Goal: Find specific page/section

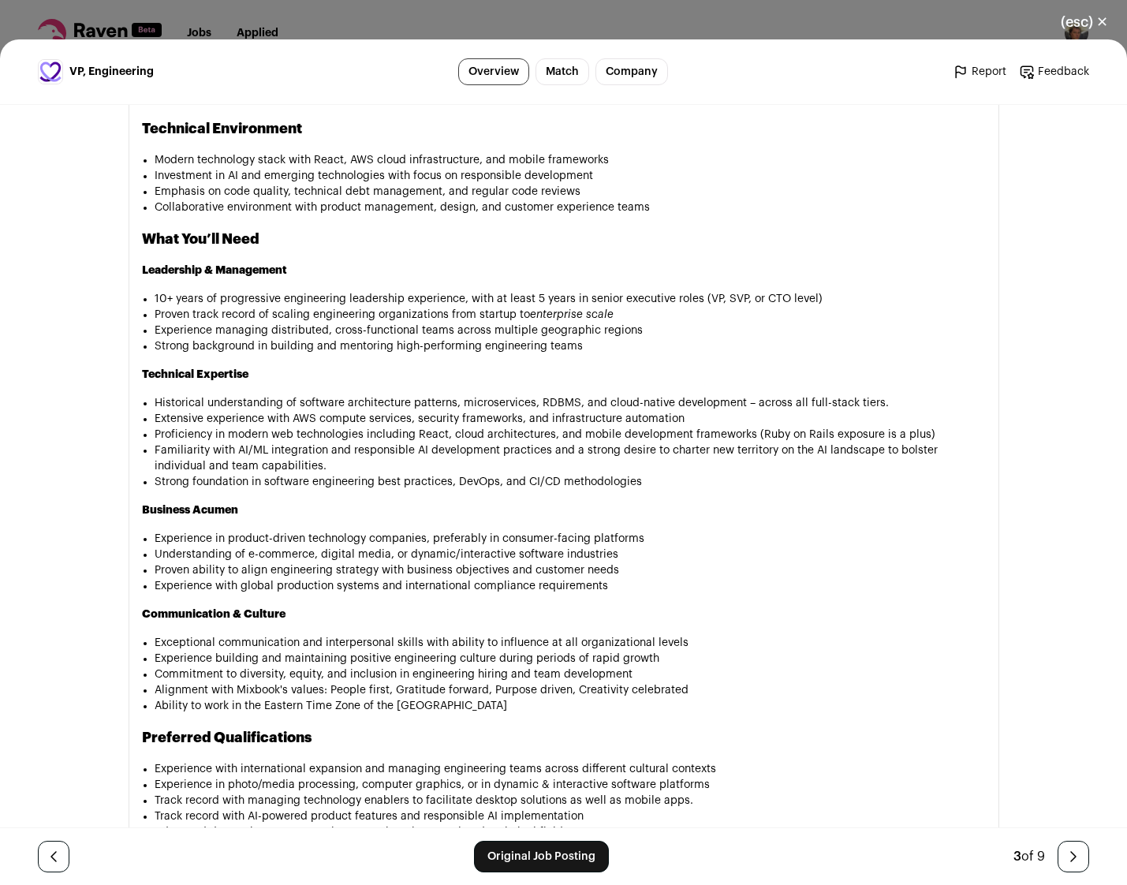
scroll to position [2010, 0]
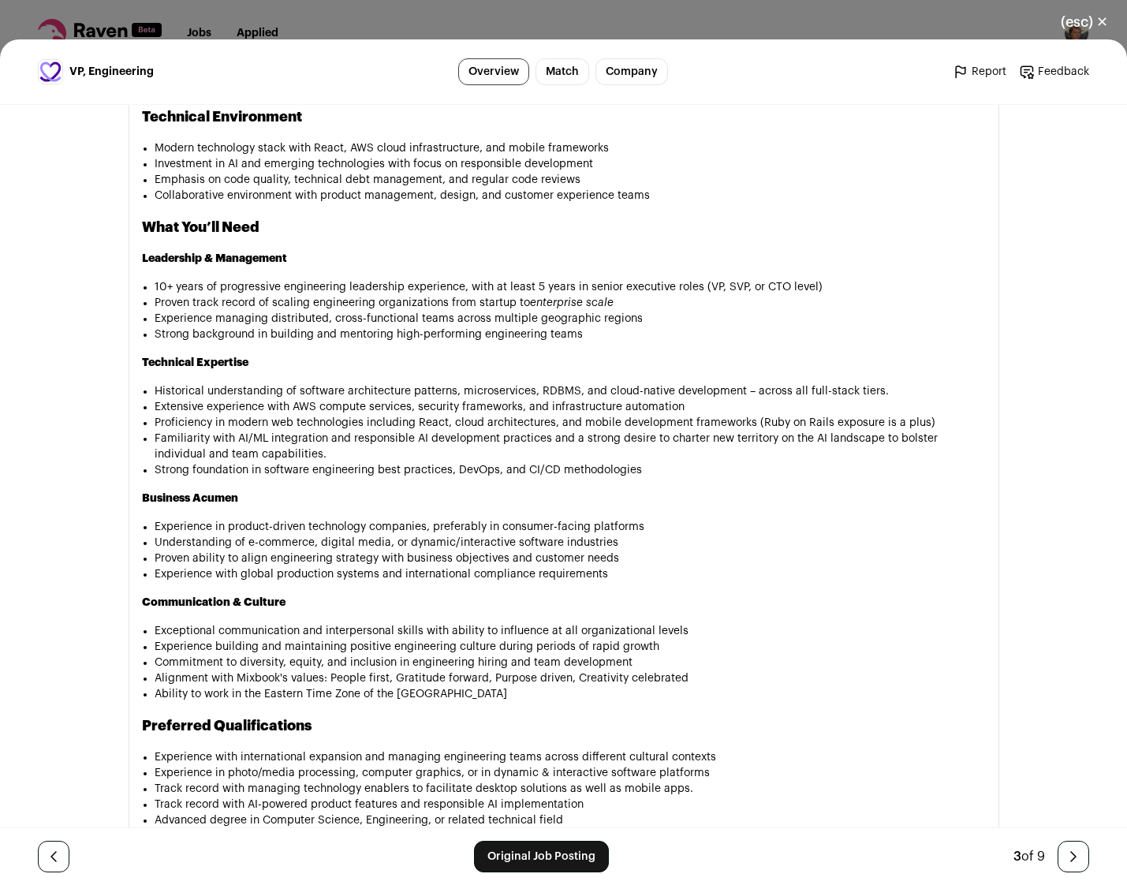
click at [545, 859] on link "Original Job Posting" at bounding box center [541, 857] width 135 height 32
